Goal: Task Accomplishment & Management: Use online tool/utility

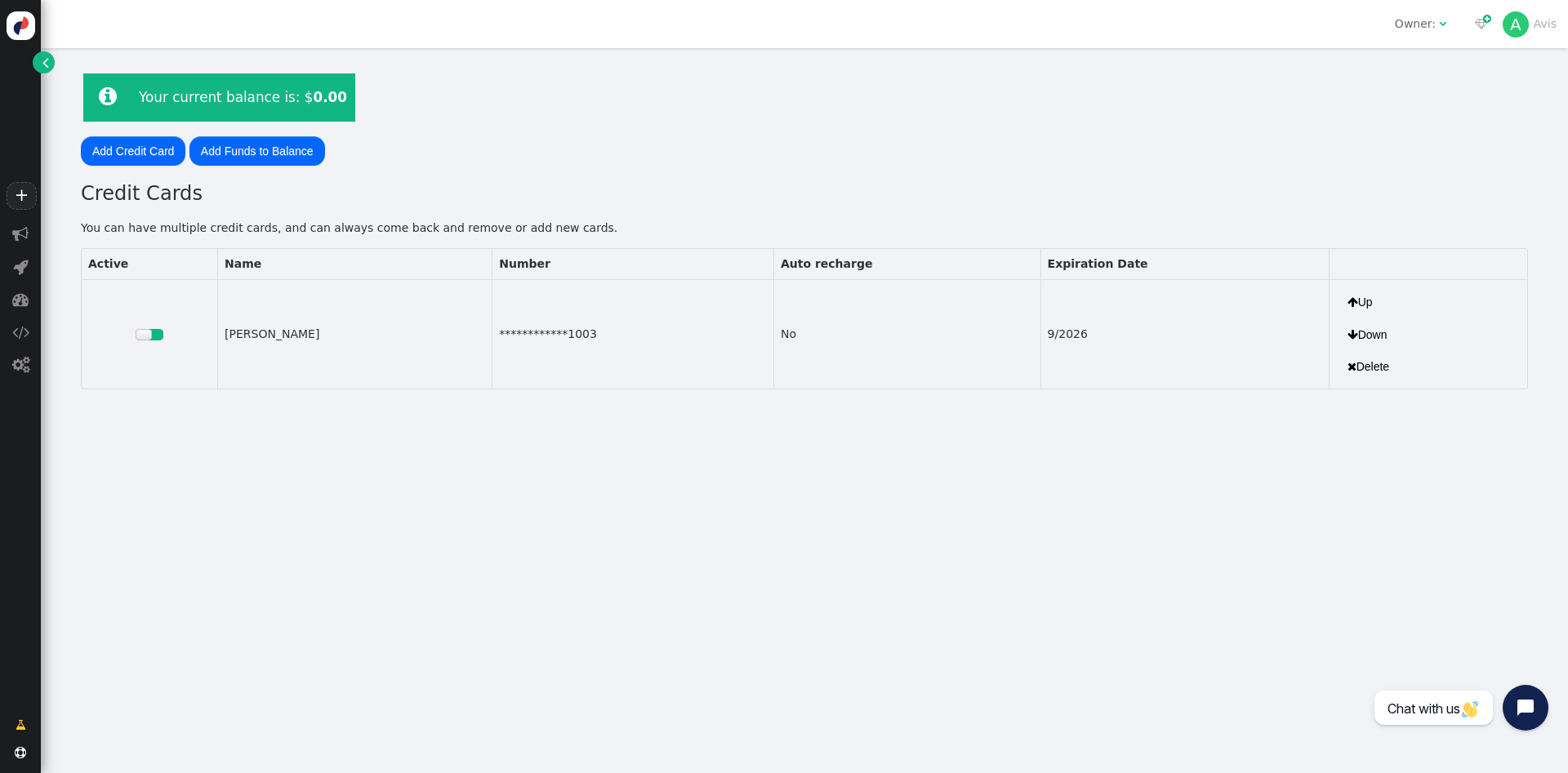
click at [29, 63] on div "+" at bounding box center [20, 109] width 41 height 218
click at [38, 68] on link "" at bounding box center [43, 62] width 22 height 22
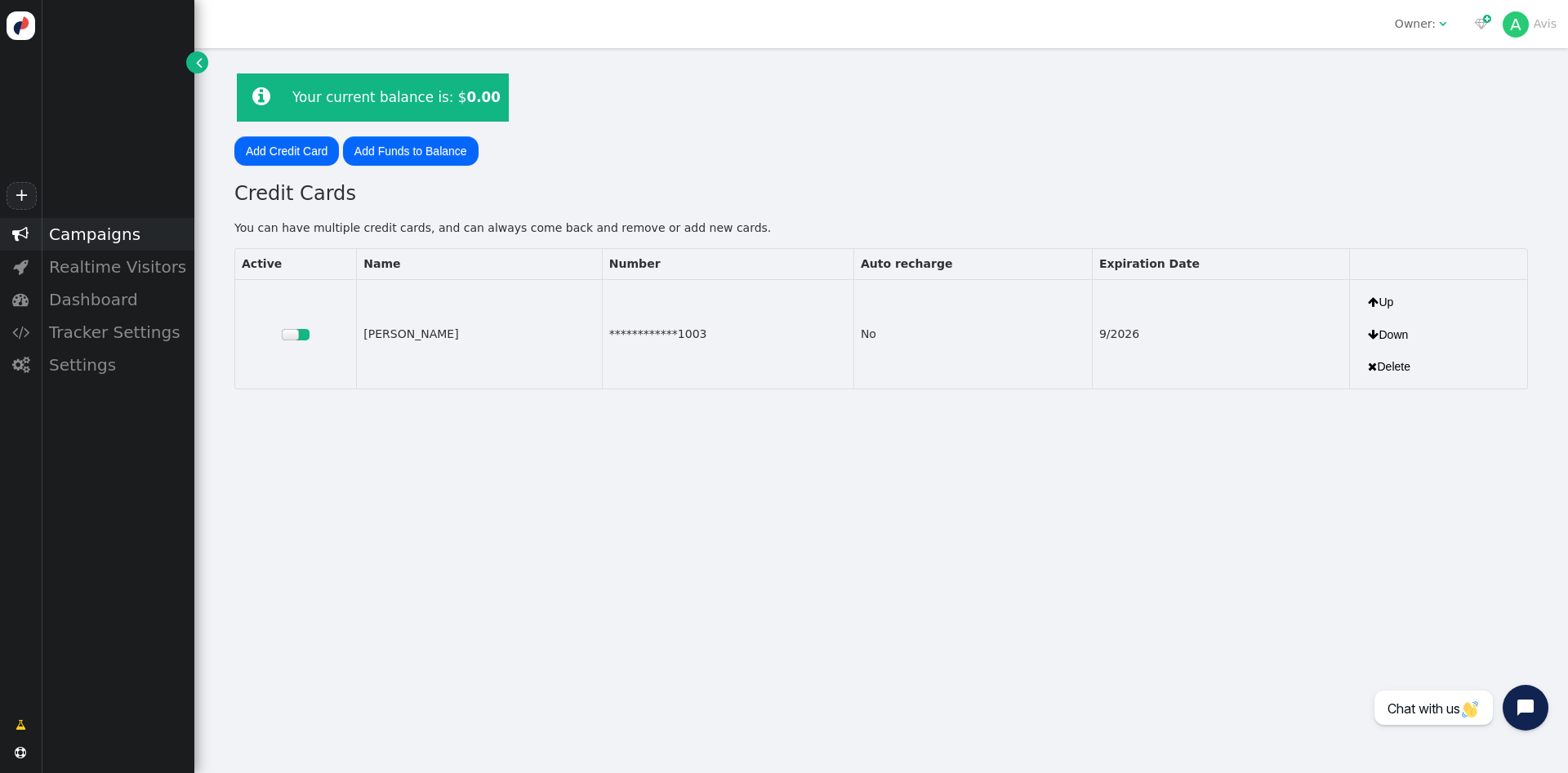
click at [89, 242] on div "Campaigns" at bounding box center [117, 234] width 153 height 32
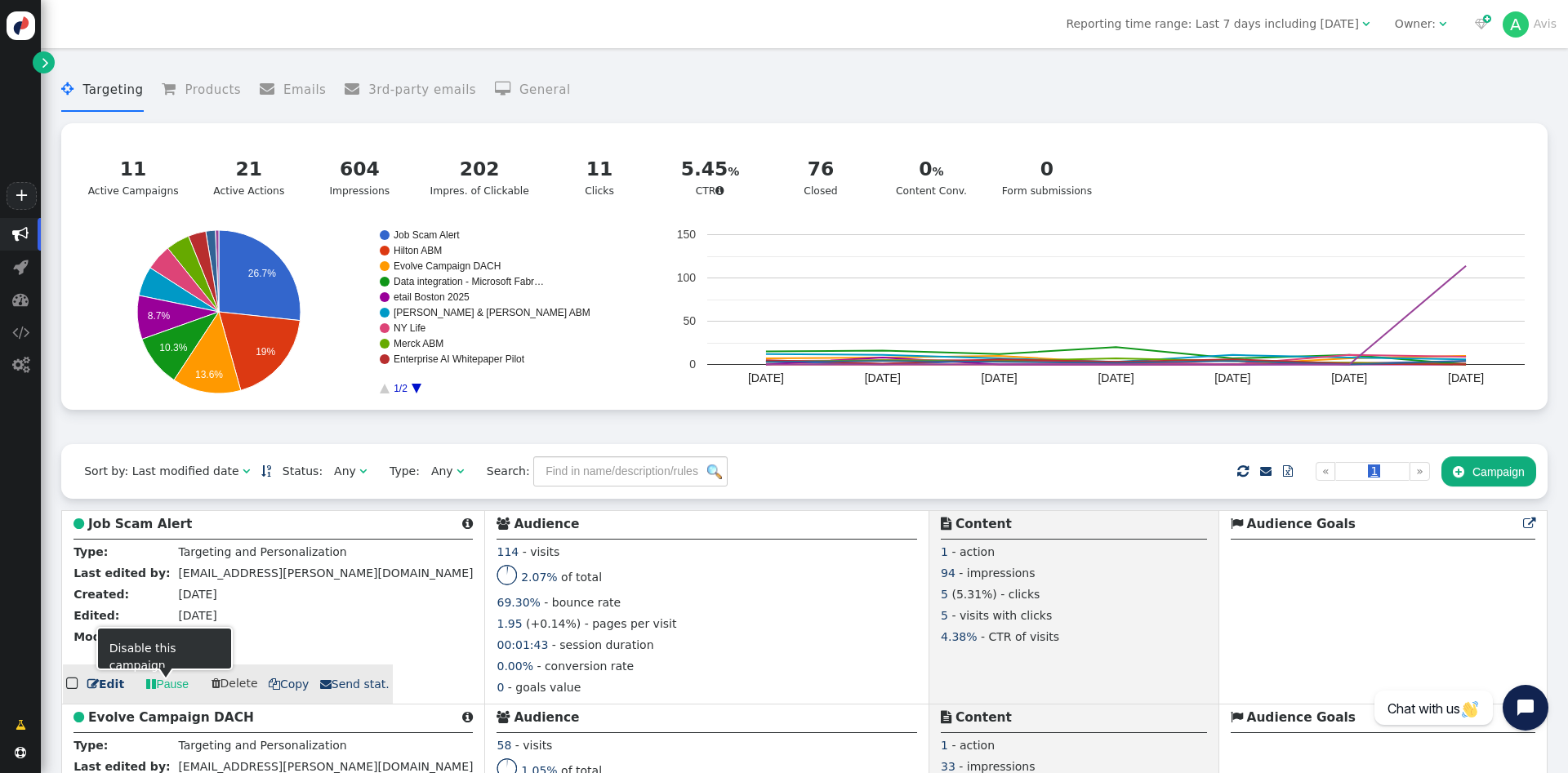
click at [105, 685] on link " Edit" at bounding box center [105, 685] width 37 height 17
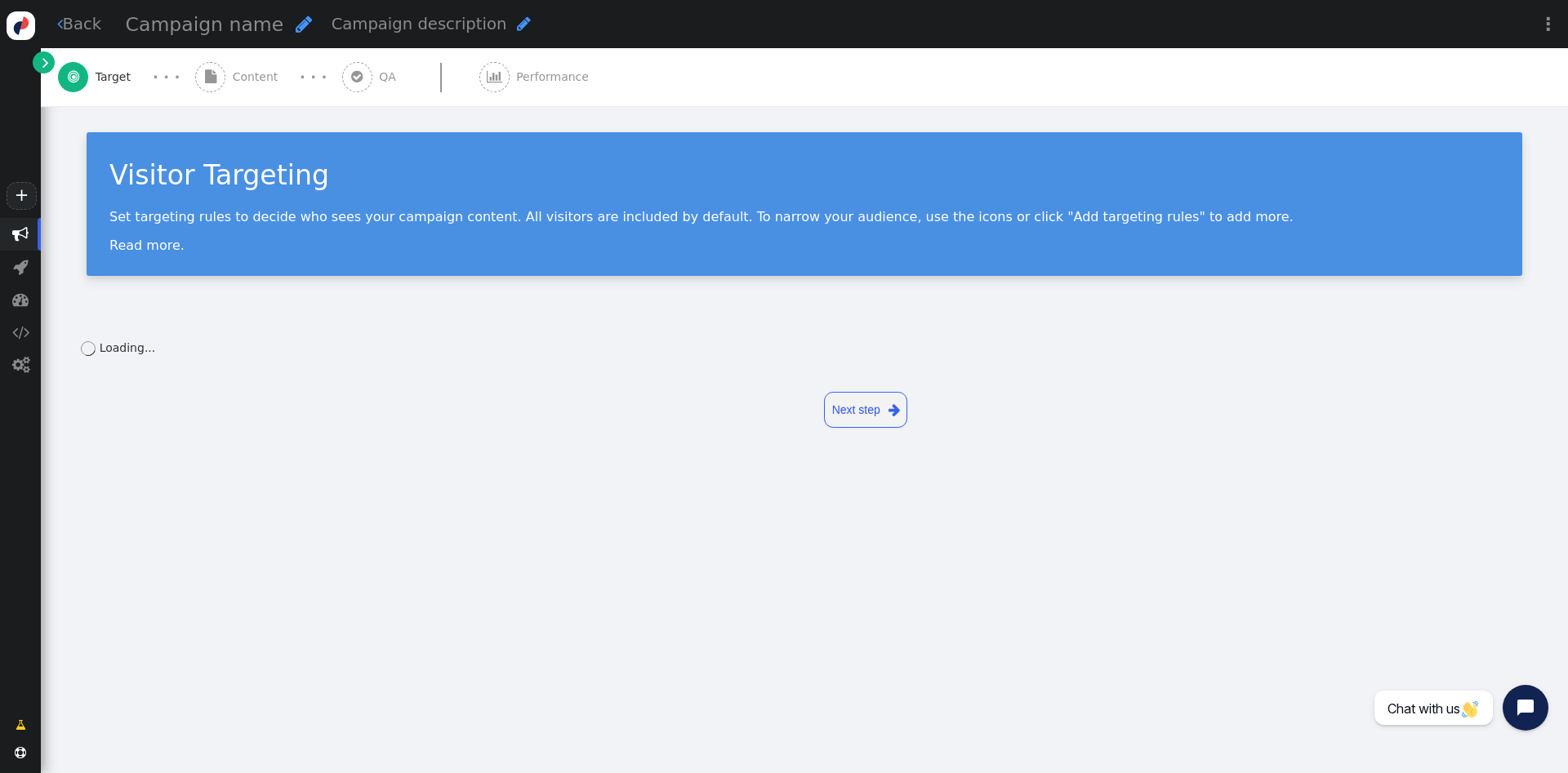
click at [229, 66] on div " Content" at bounding box center [240, 77] width 90 height 58
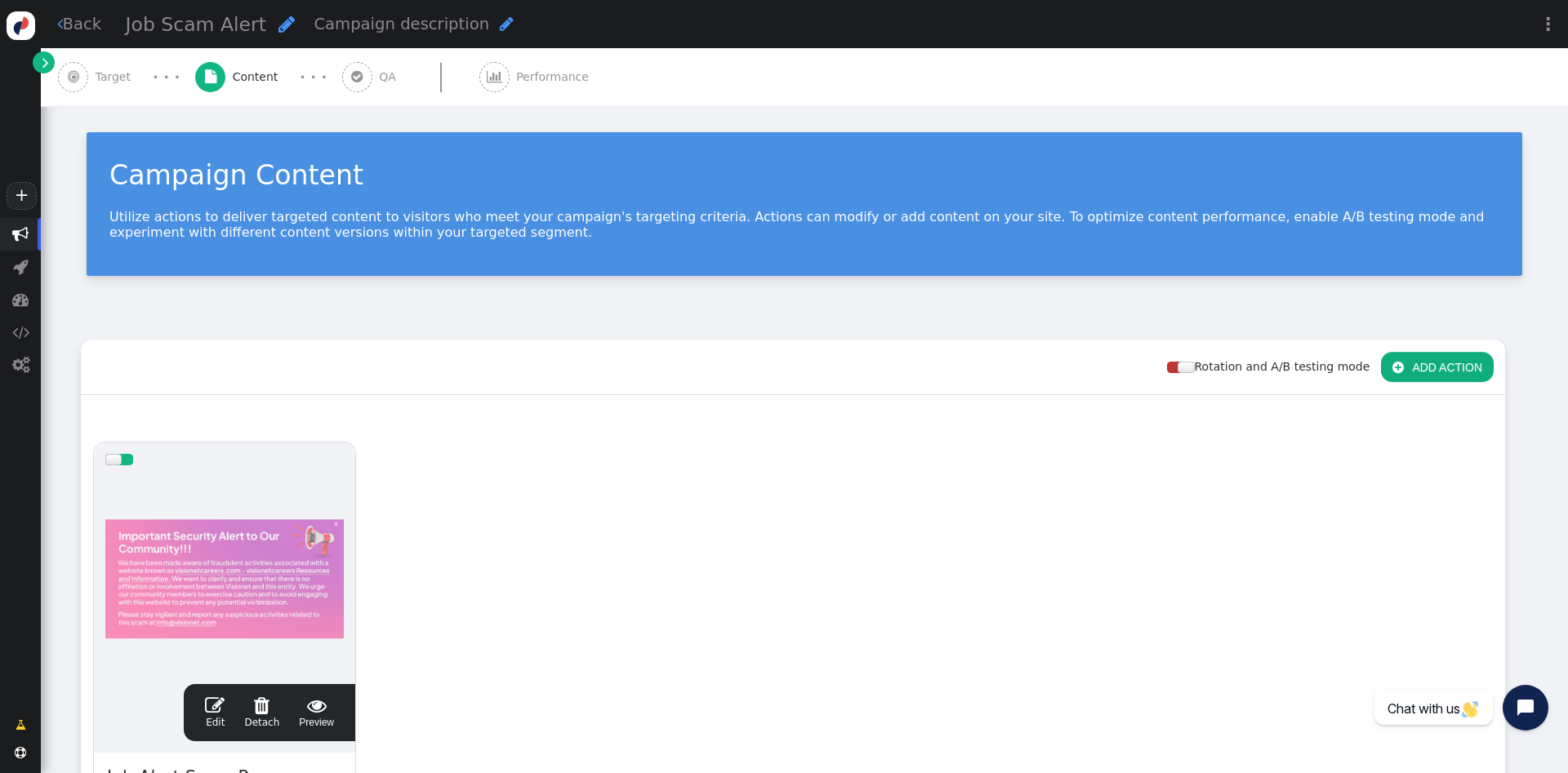
click at [206, 724] on div " Edit  Detach  Preview" at bounding box center [269, 713] width 149 height 34
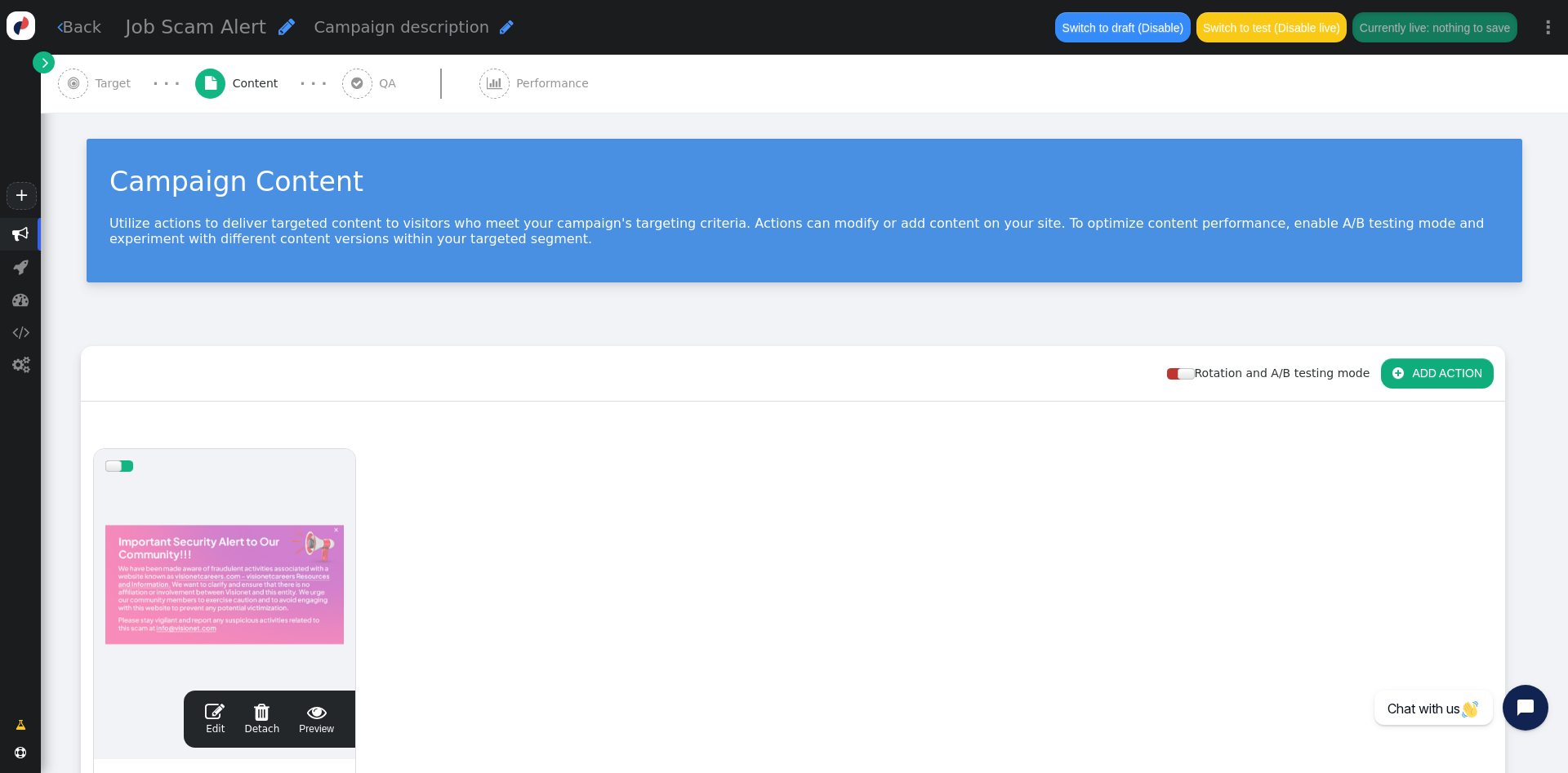
click at [213, 719] on span "" at bounding box center [214, 712] width 20 height 20
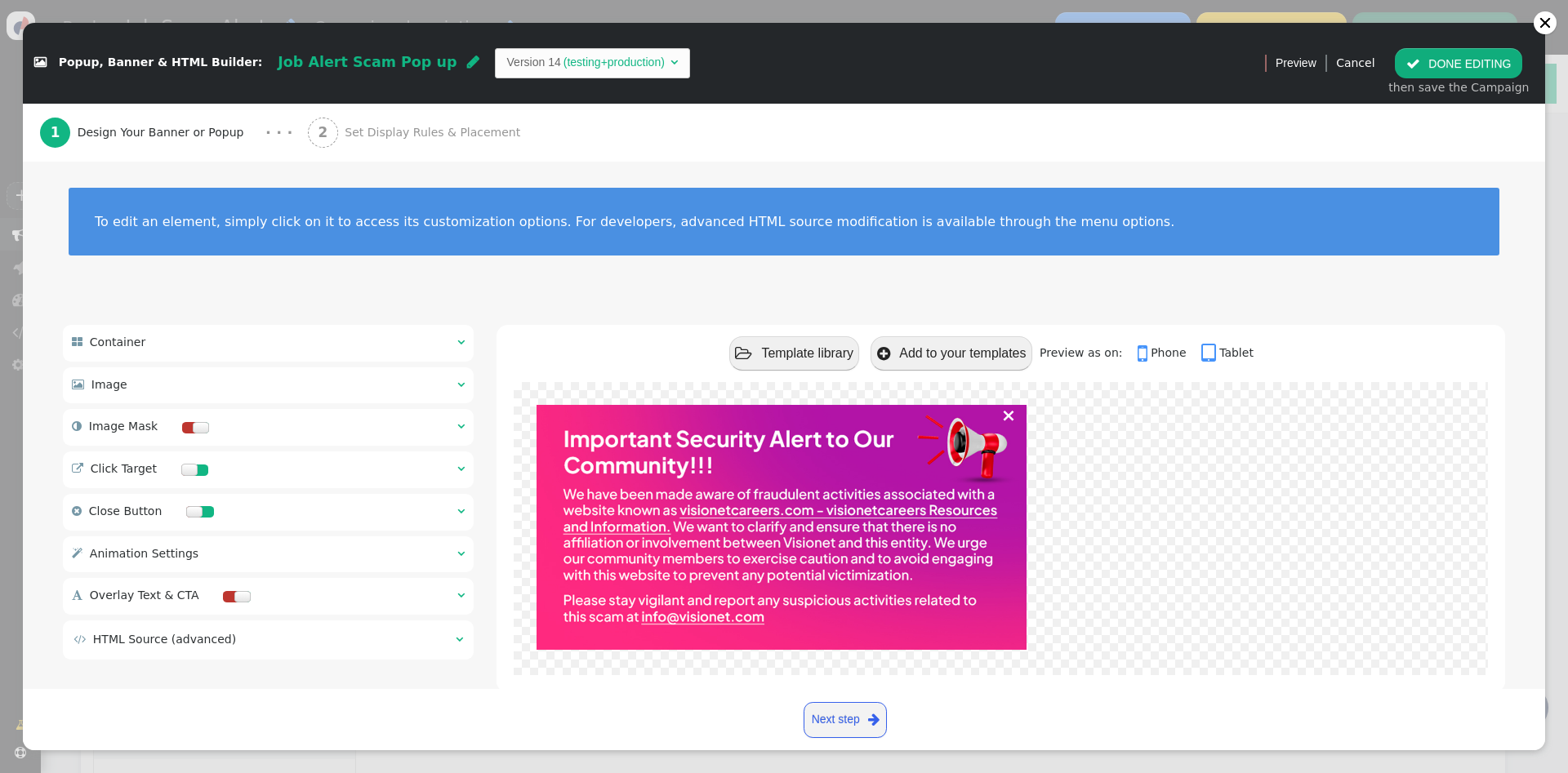
click at [345, 124] on span "Set Display Rules & Placement" at bounding box center [436, 133] width 182 height 17
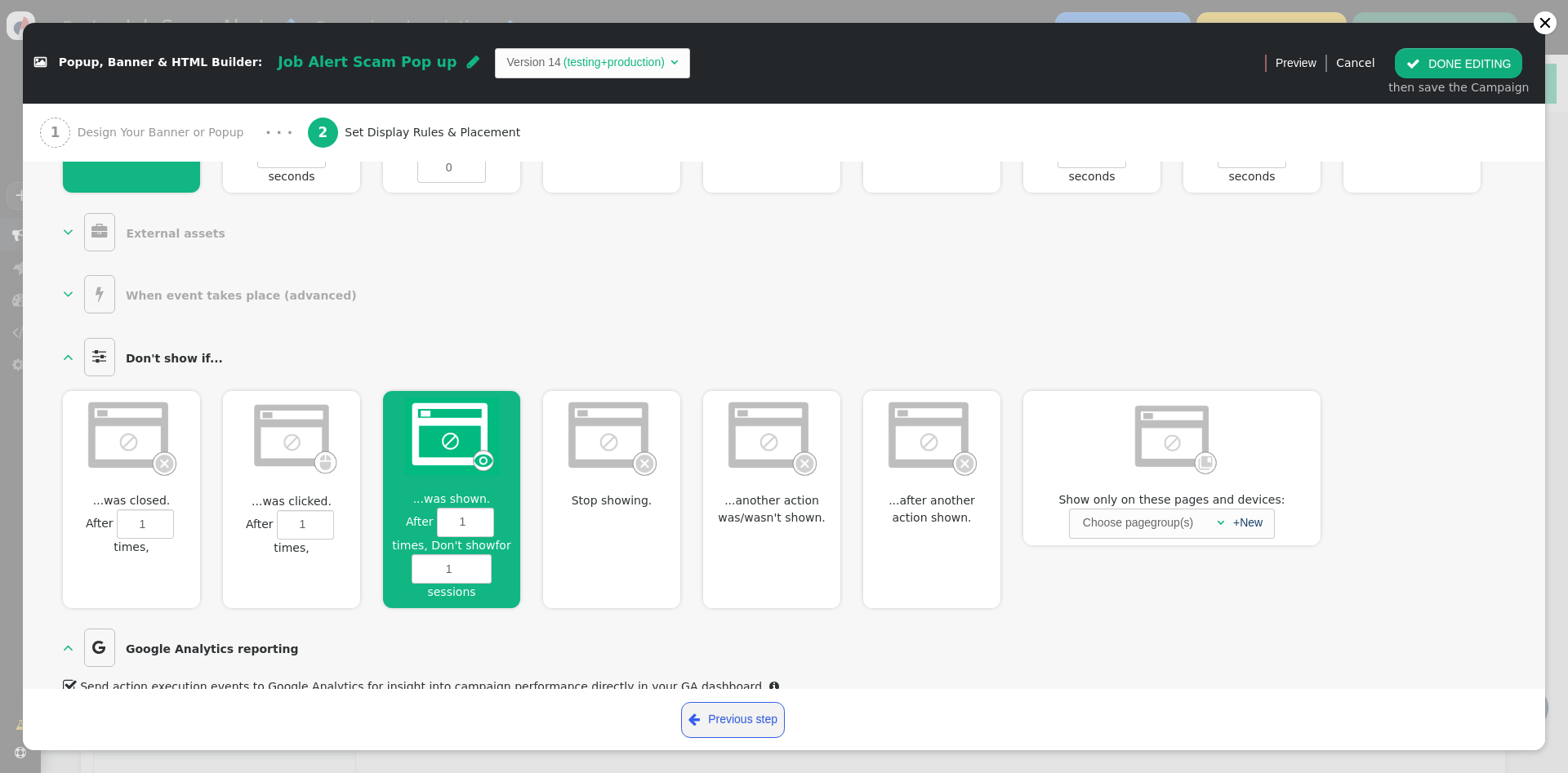
scroll to position [820, 0]
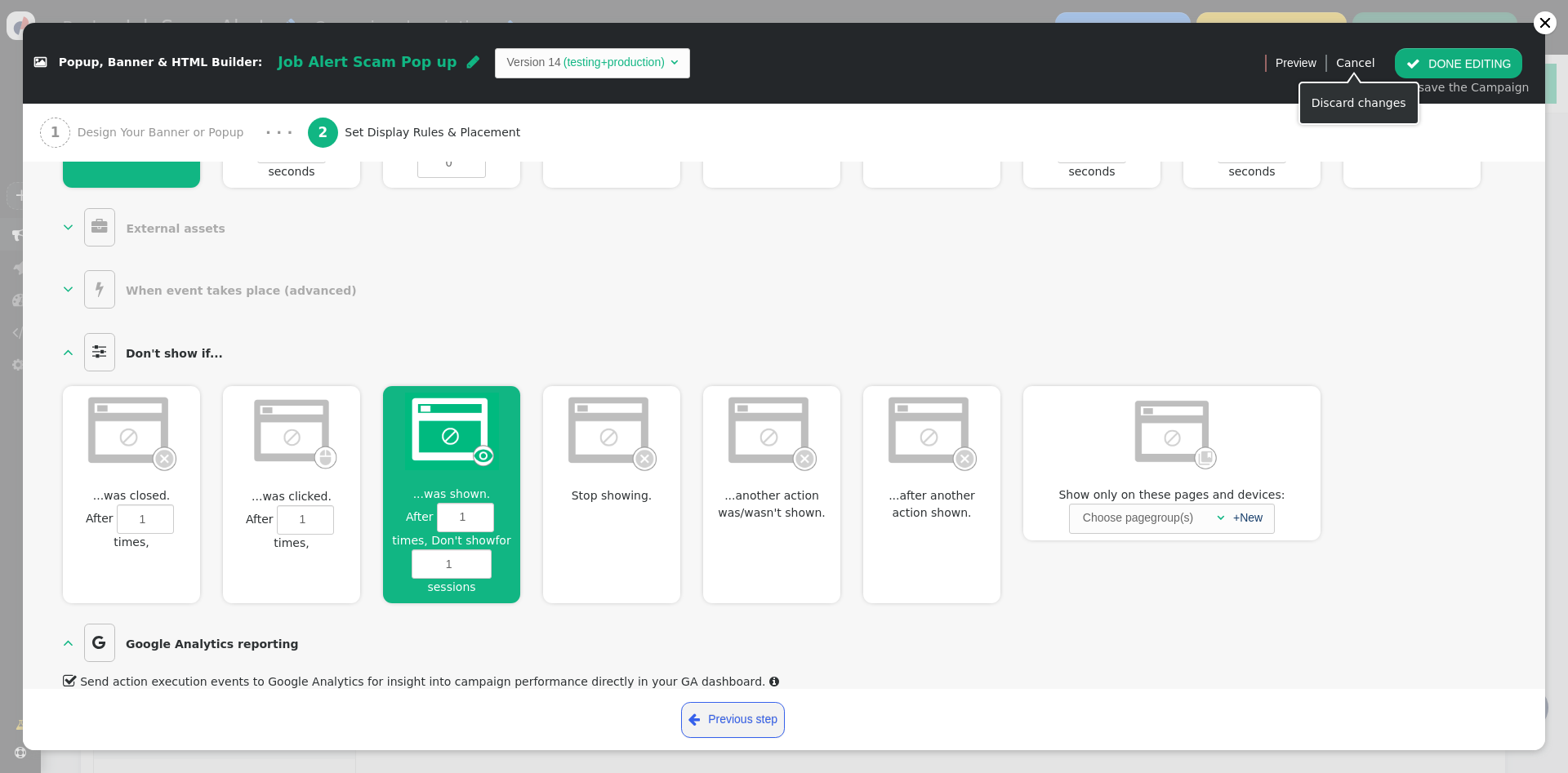
drag, startPoint x: 1365, startPoint y: 69, endPoint x: 884, endPoint y: 92, distance: 481.5
click at [1365, 69] on link "Cancel" at bounding box center [1355, 62] width 38 height 13
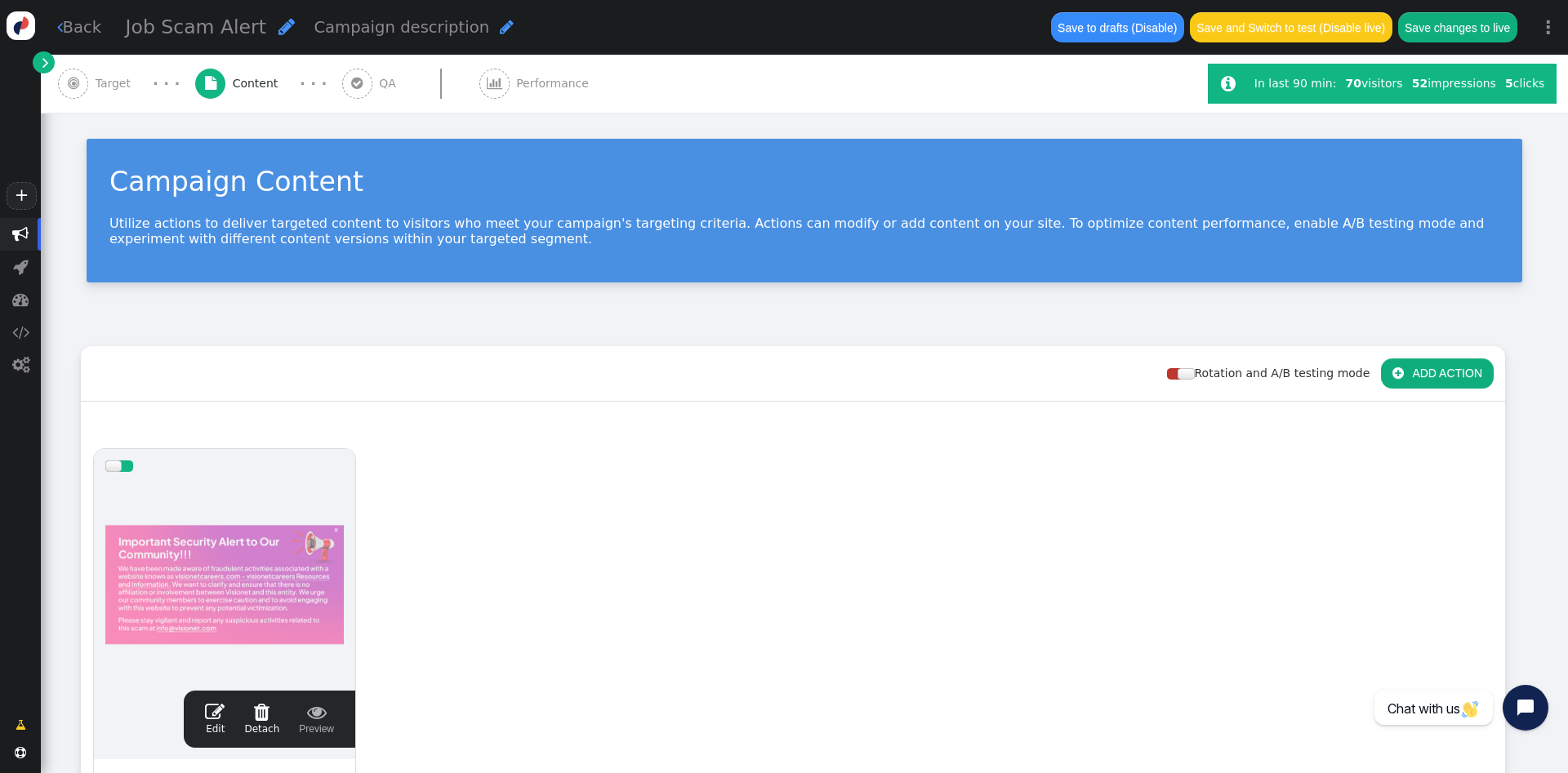
click at [93, 19] on link " Back" at bounding box center [79, 27] width 45 height 24
